Goal: Obtain resource: Obtain resource

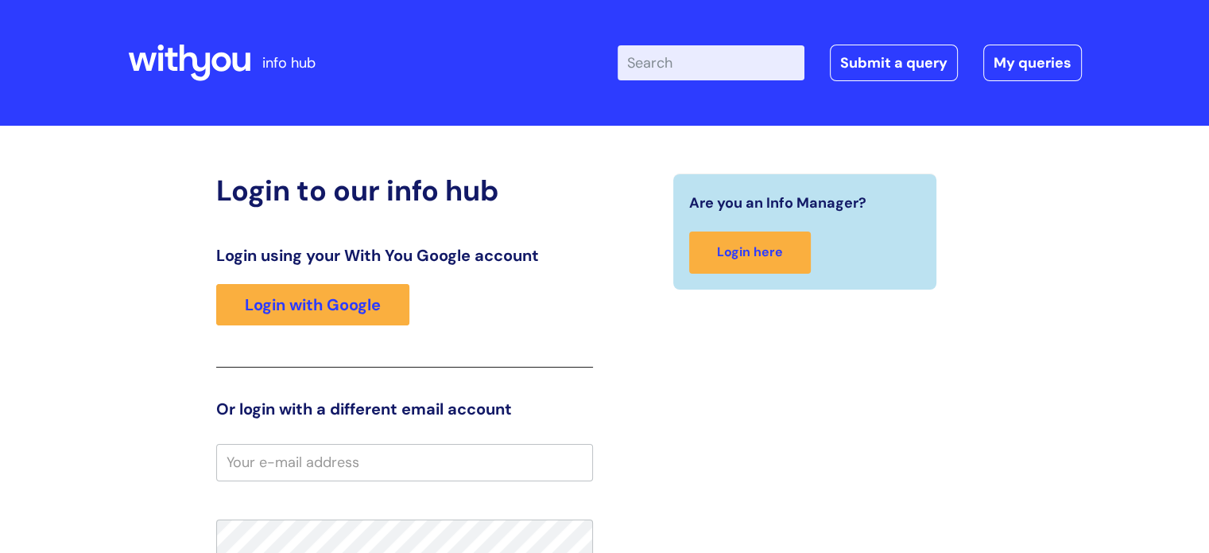
click at [293, 304] on link "Login with Google" at bounding box center [312, 304] width 193 height 41
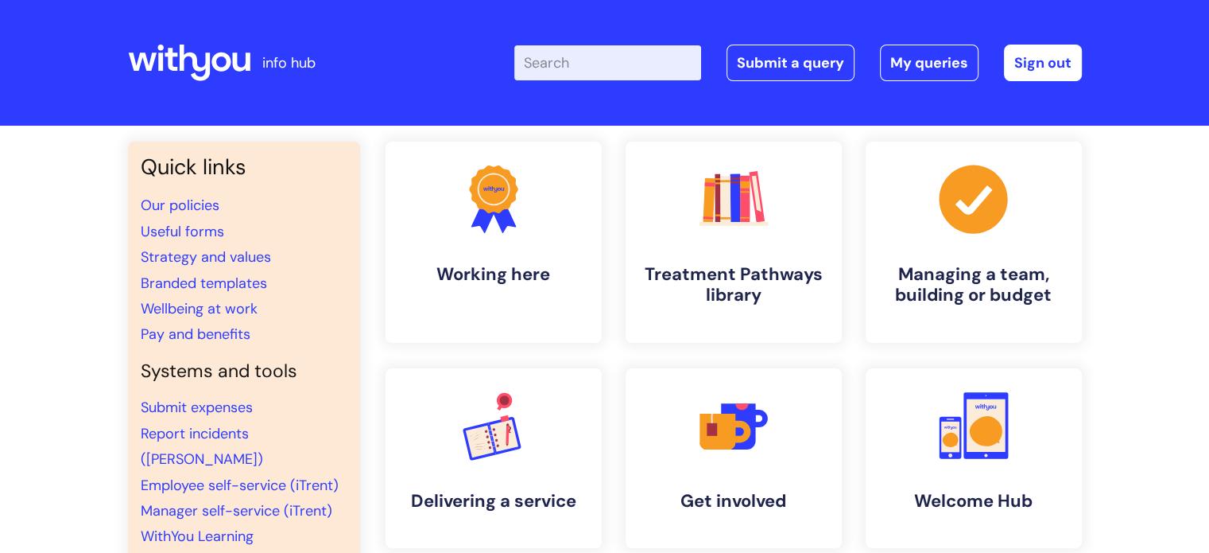
click at [584, 66] on input "Enter your search term here..." at bounding box center [607, 62] width 187 height 35
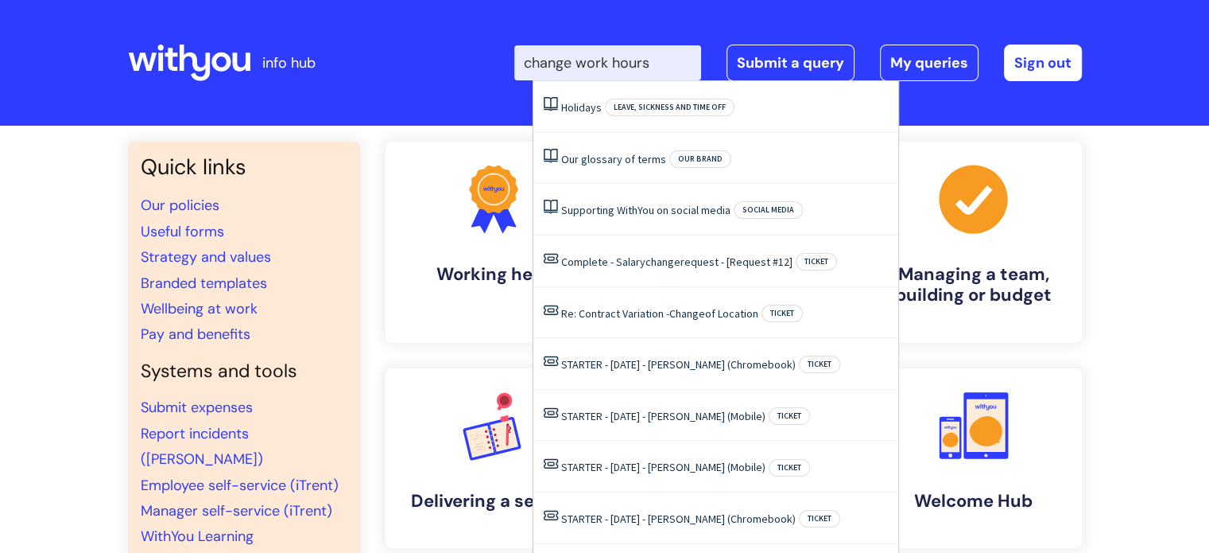
type input "change work hours"
click button "Search" at bounding box center [0, 0] width 0 height 0
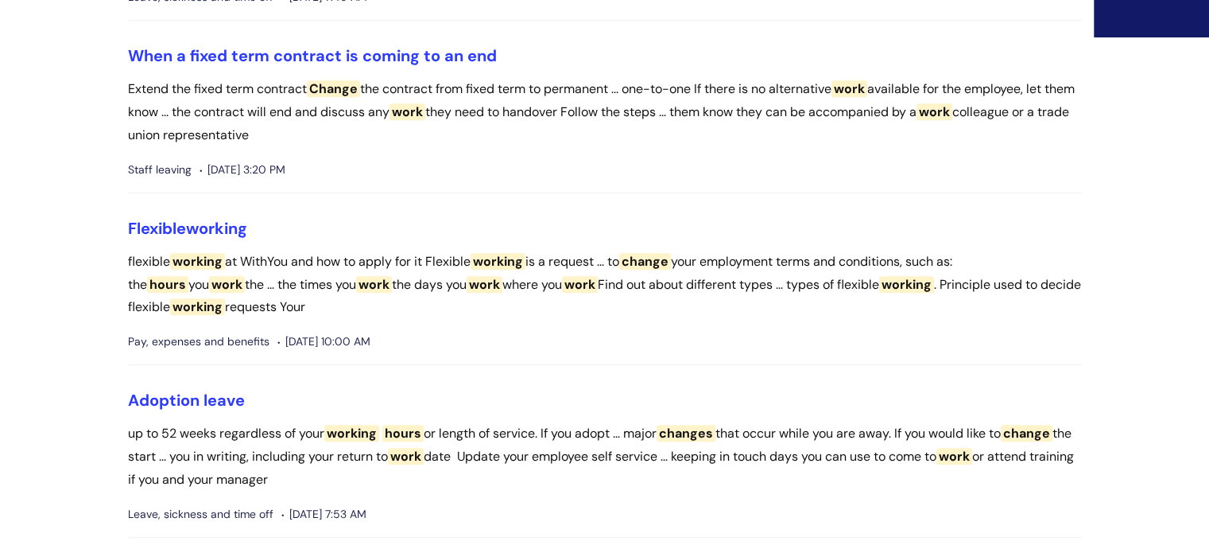
scroll to position [782, 0]
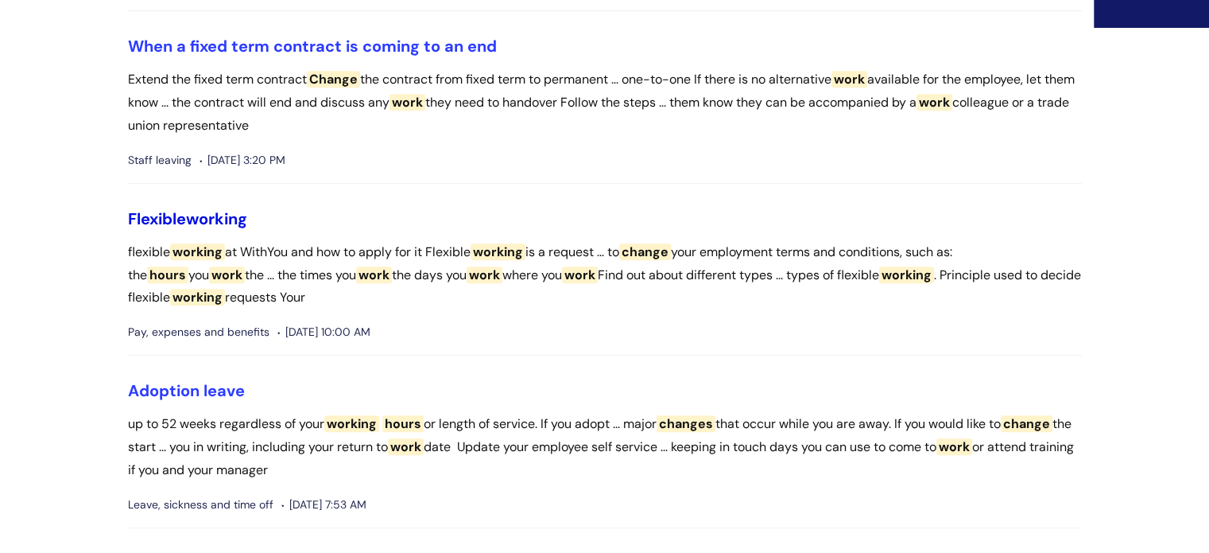
click at [213, 217] on span "working" at bounding box center [216, 218] width 61 height 21
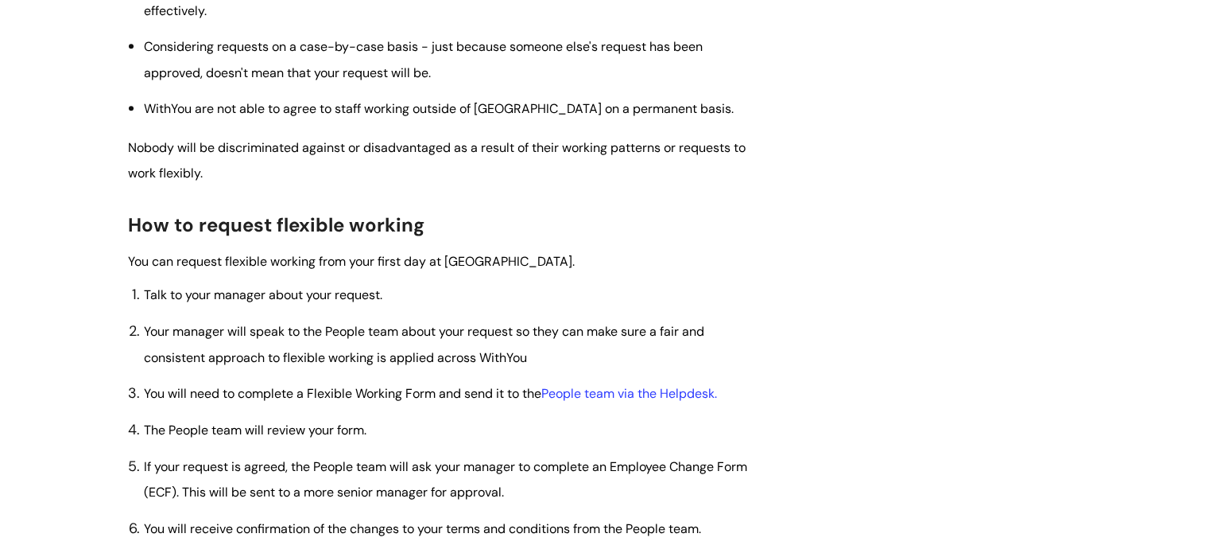
scroll to position [738, 0]
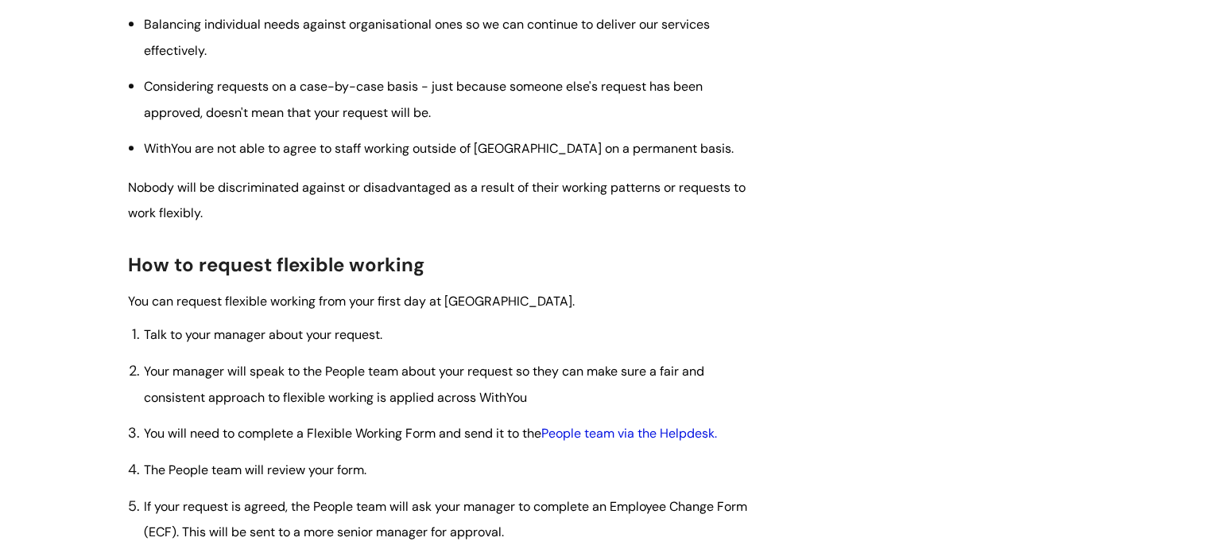
click at [607, 437] on link "People team via the Helpdesk." at bounding box center [629, 433] width 176 height 17
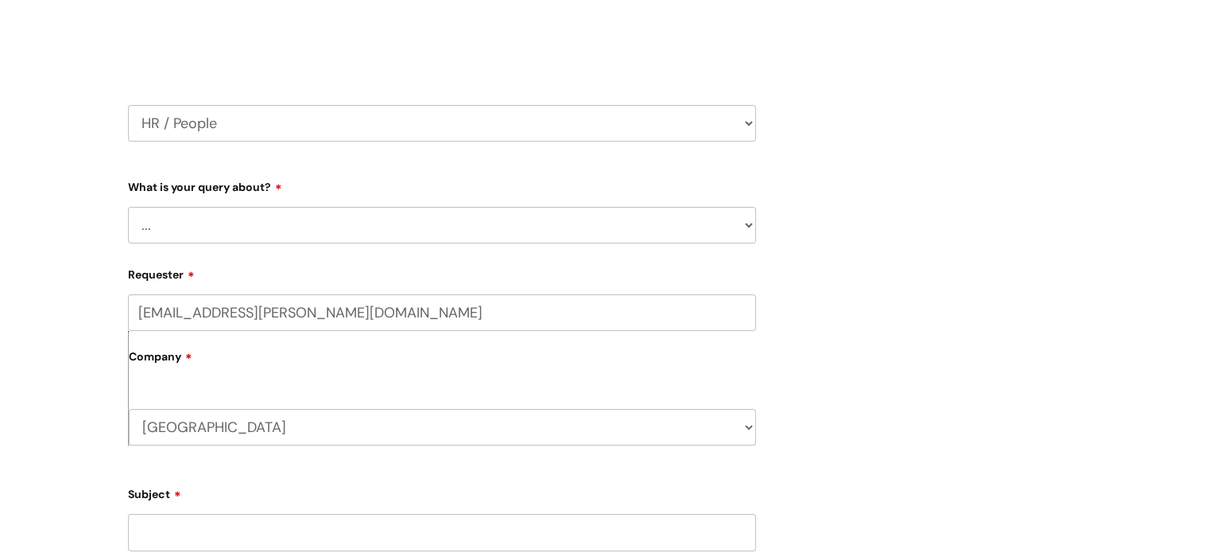
scroll to position [207, 0]
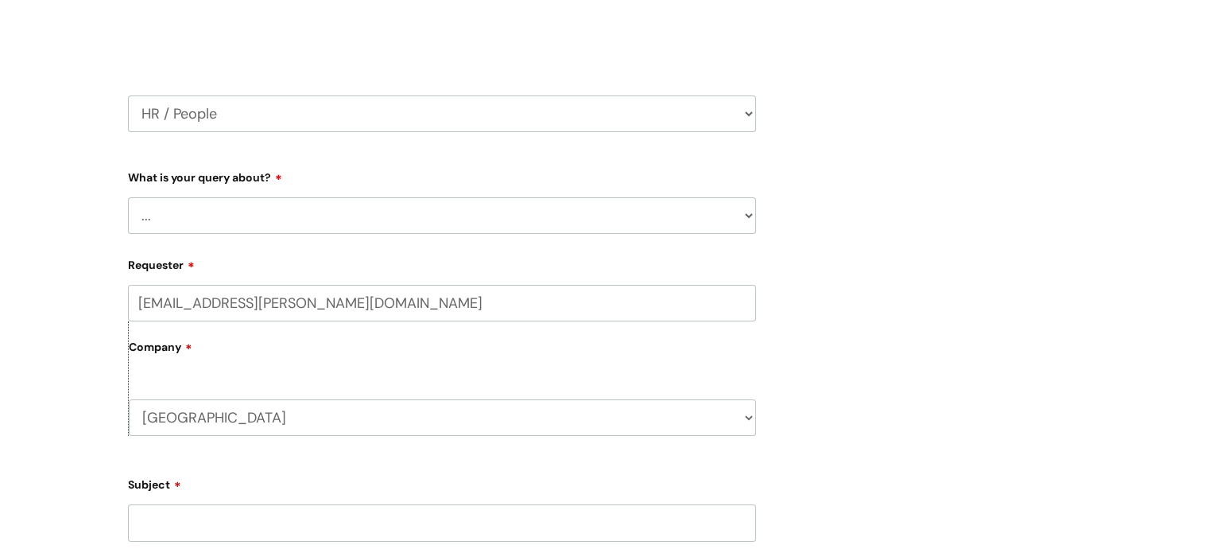
click at [358, 205] on select "... Absence Query Holiday Query Employee change request General HR Query iTrent…" at bounding box center [442, 215] width 628 height 37
click at [76, 351] on div "Submit a ticket Select issue type HR / People IT and Support Clinical Drug Aler…" at bounding box center [604, 439] width 1209 height 1041
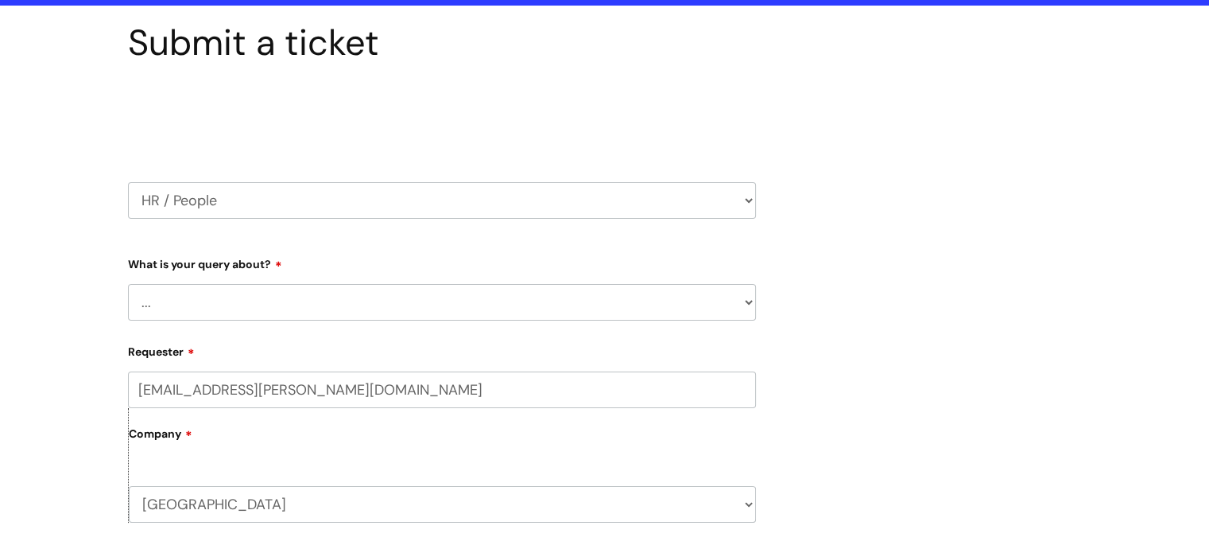
scroll to position [0, 0]
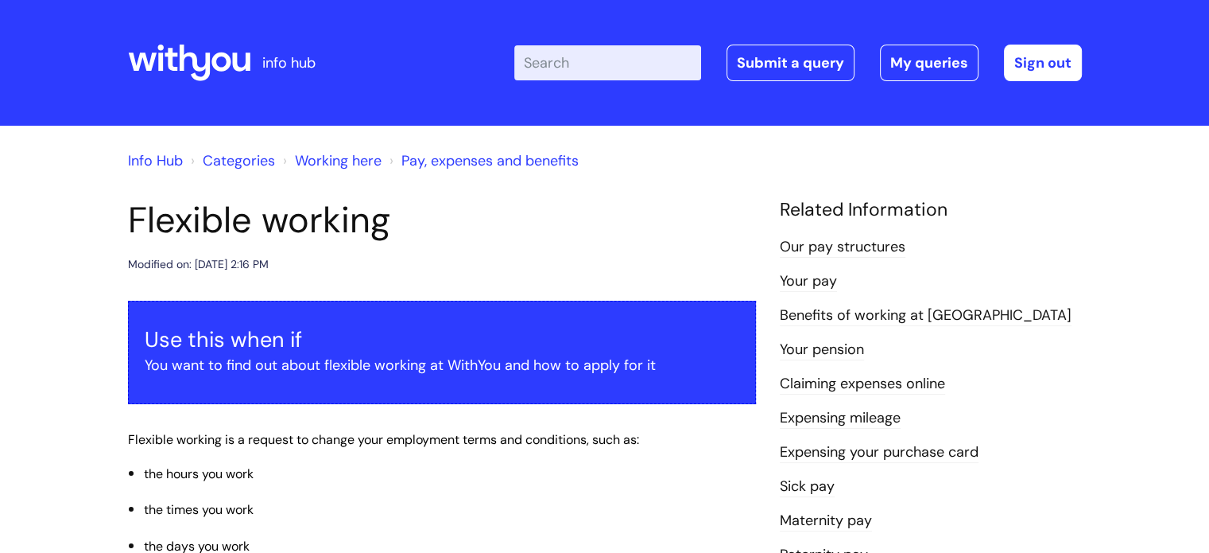
click at [600, 66] on input "Enter your search term here..." at bounding box center [607, 62] width 187 height 35
type input "flexible working form"
click button "Search" at bounding box center [0, 0] width 0 height 0
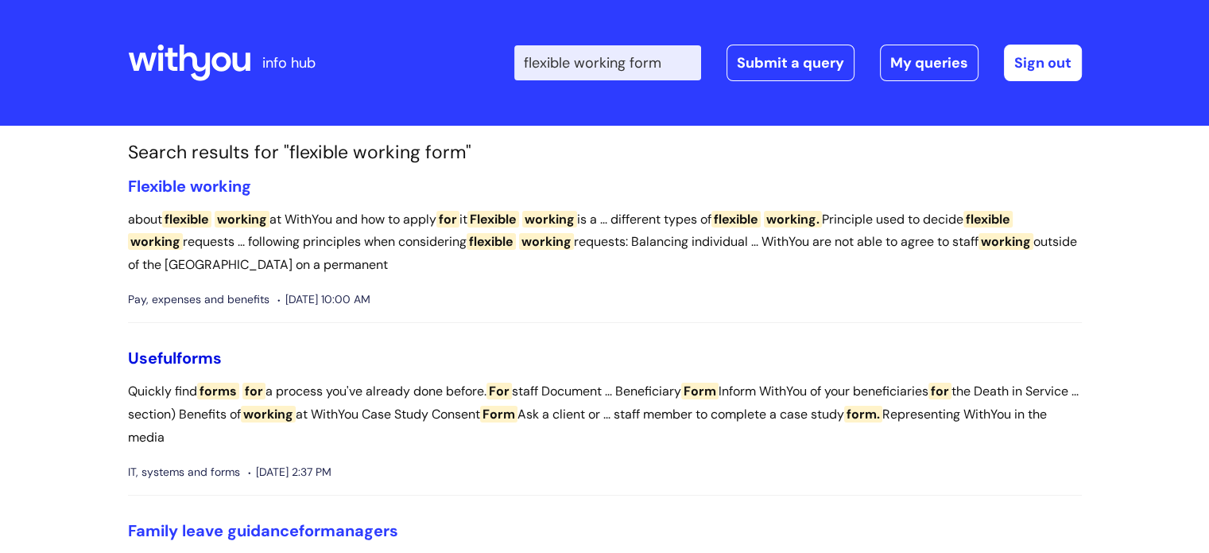
click at [183, 357] on span "forms" at bounding box center [199, 357] width 45 height 21
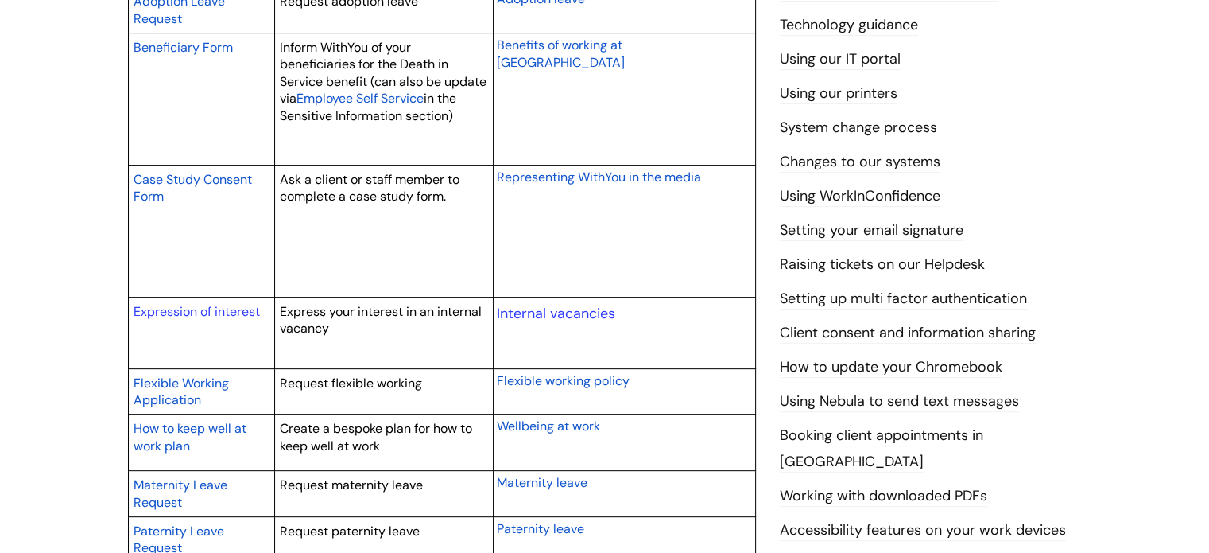
scroll to position [615, 0]
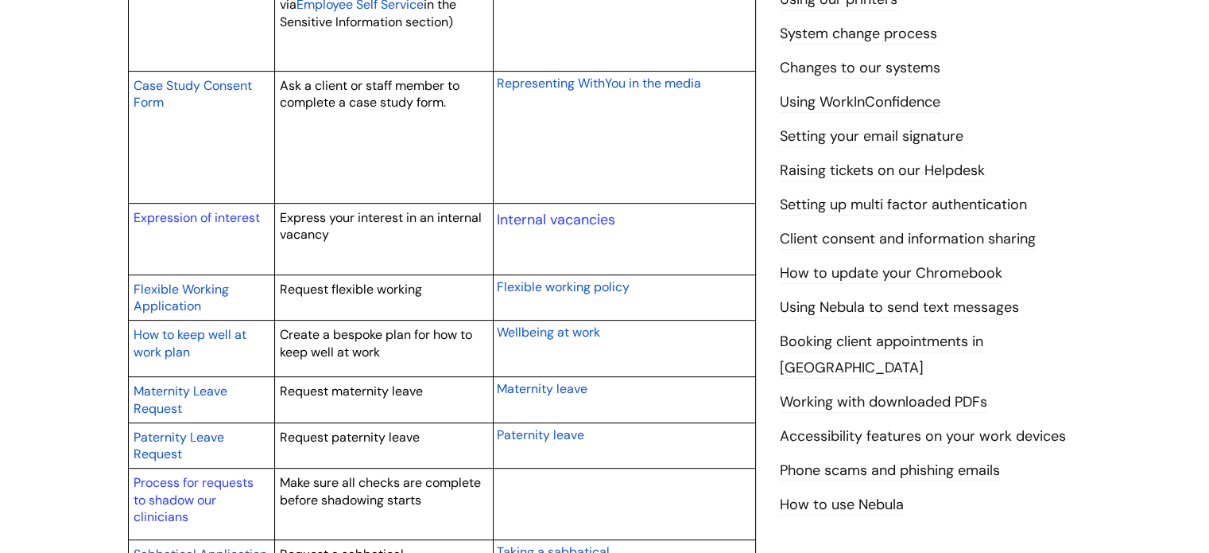
click at [199, 288] on span "Flexible Working Application" at bounding box center [181, 298] width 95 height 34
